Goal: Information Seeking & Learning: Learn about a topic

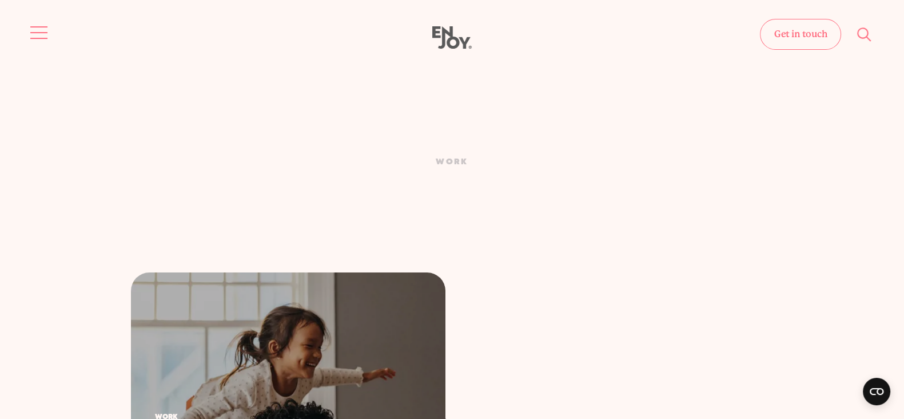
click at [39, 29] on button "Site navigation" at bounding box center [39, 33] width 24 height 24
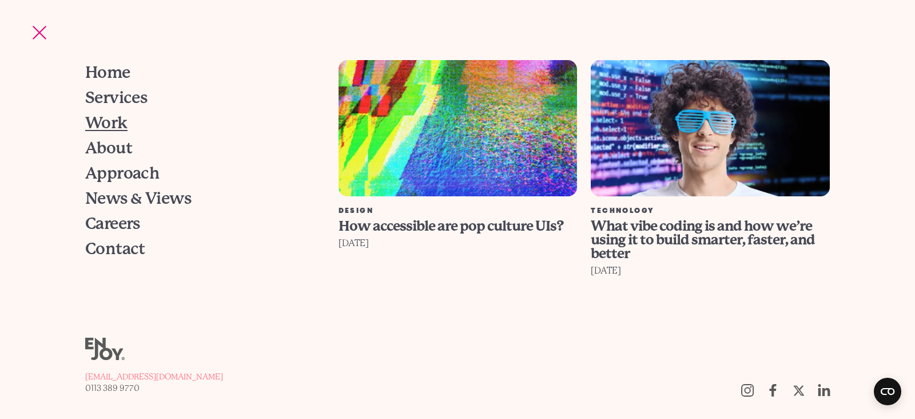
click at [118, 122] on span "Work" at bounding box center [106, 123] width 42 height 16
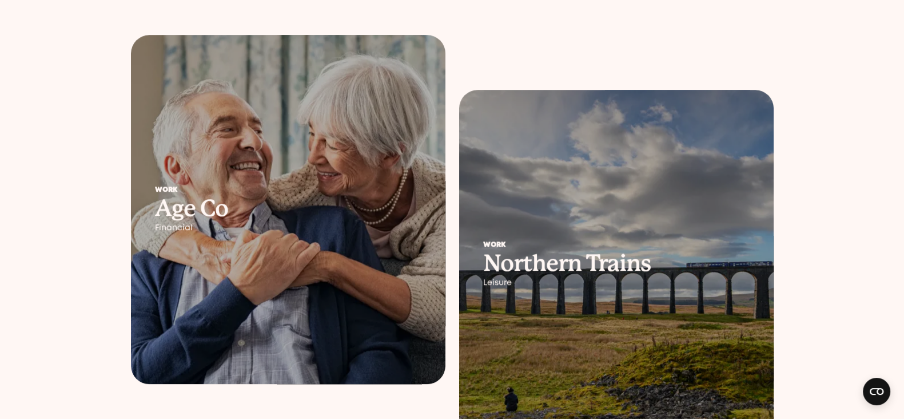
scroll to position [1287, 0]
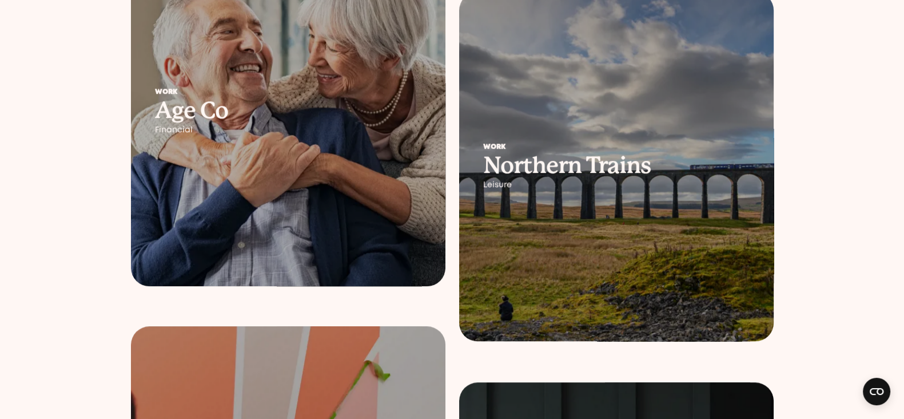
click at [606, 224] on div at bounding box center [616, 166] width 315 height 349
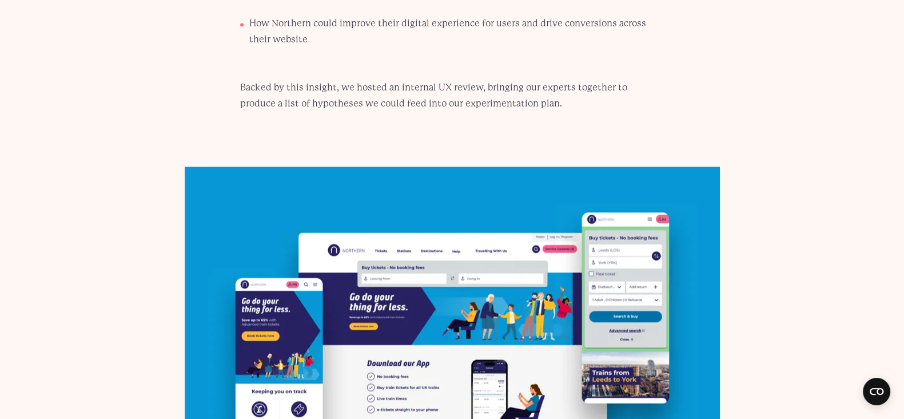
scroll to position [2502, 0]
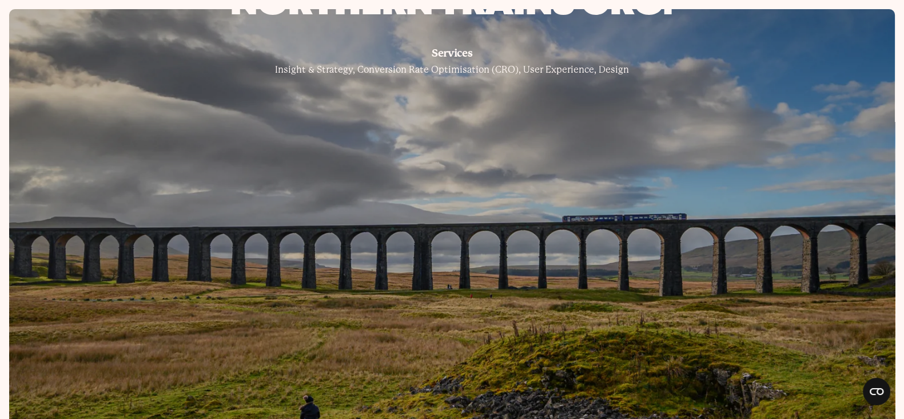
scroll to position [177, 0]
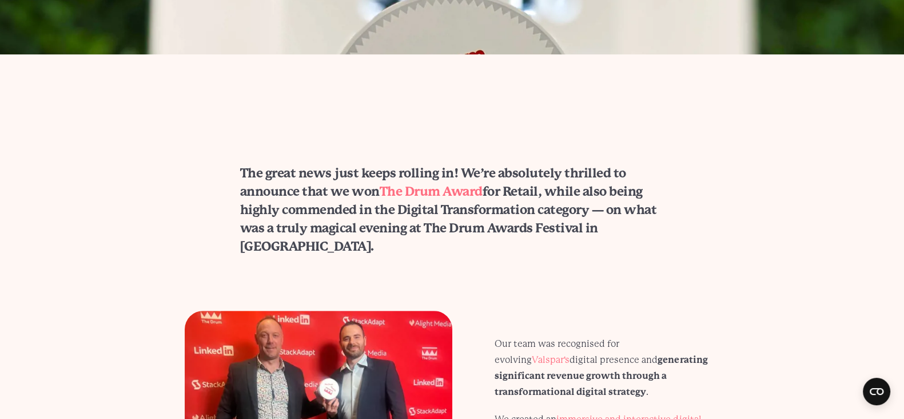
scroll to position [786, 0]
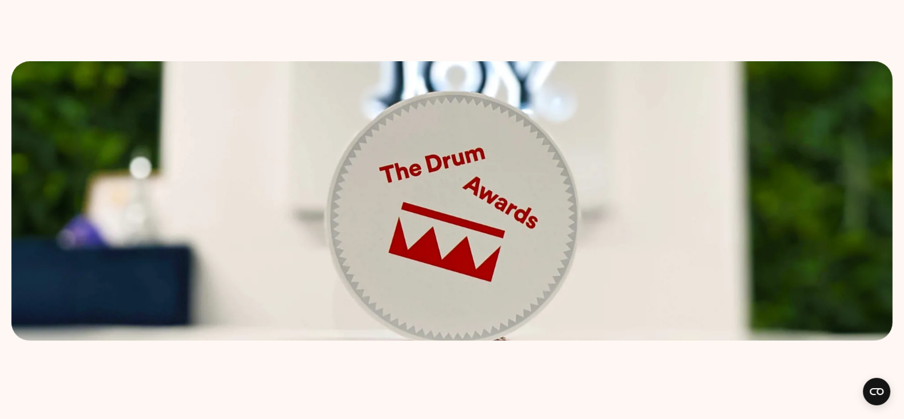
scroll to position [643, 0]
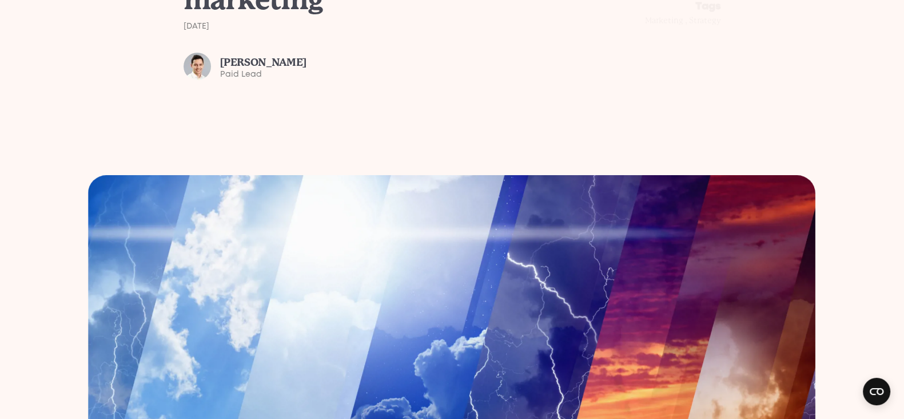
scroll to position [214, 0]
